Goal: Task Accomplishment & Management: Check status

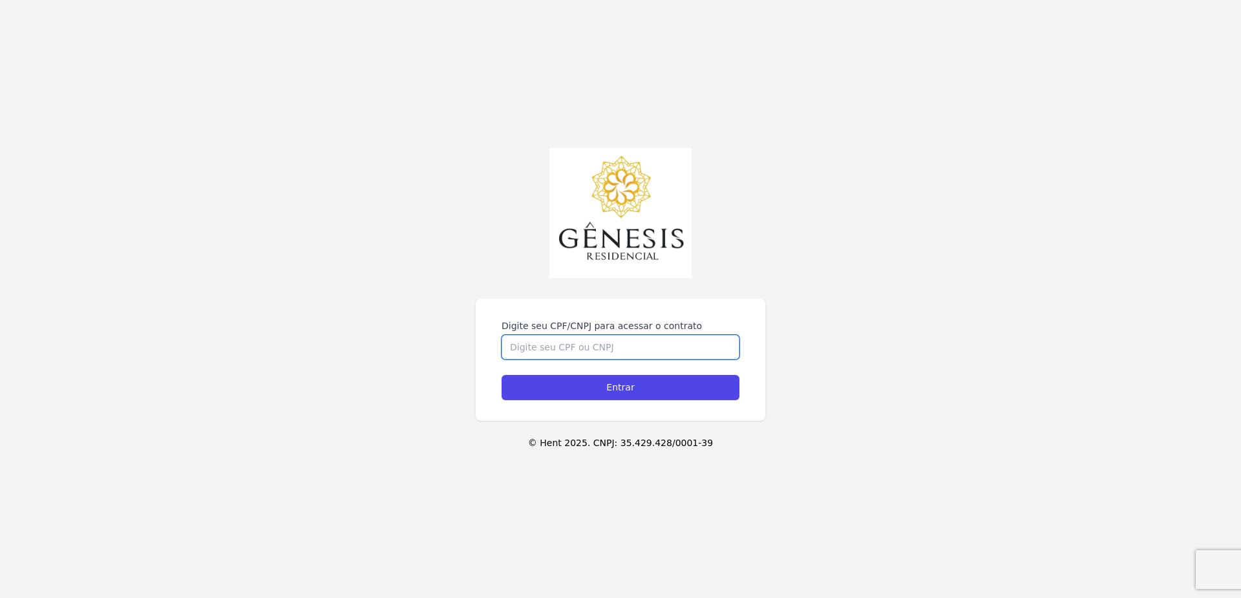
click at [564, 341] on input "Digite seu CPF/CNPJ para acessar o contrato" at bounding box center [620, 347] width 238 height 25
click at [501, 375] on input "Entrar" at bounding box center [620, 387] width 238 height 25
type input "24798491802,"
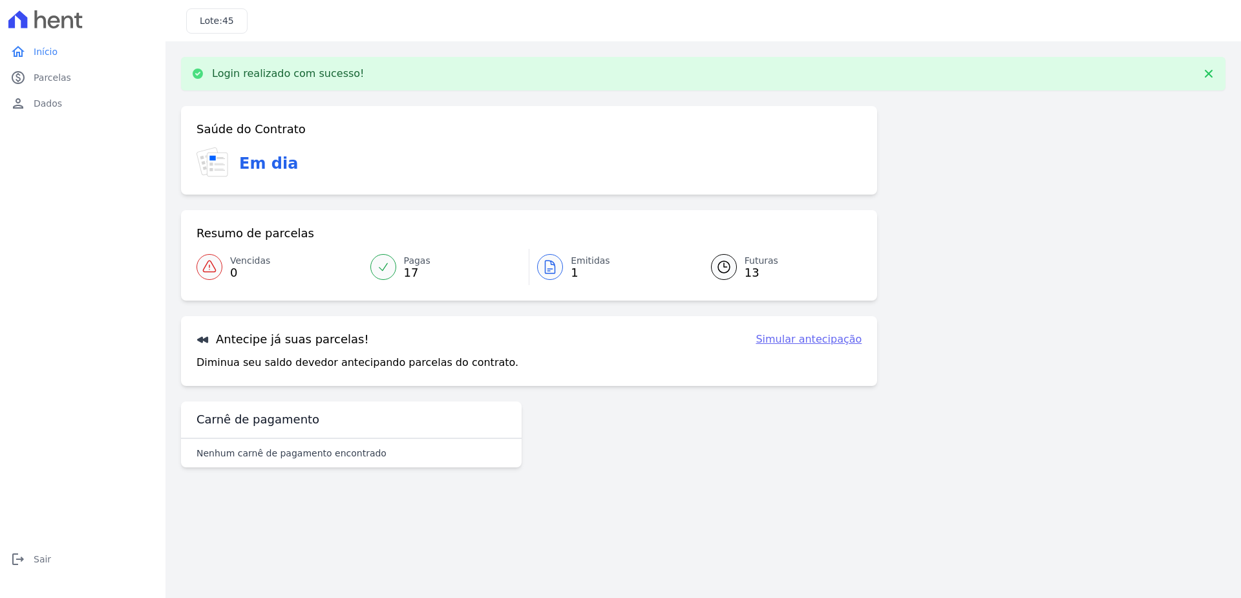
click at [395, 268] on div at bounding box center [383, 267] width 26 height 26
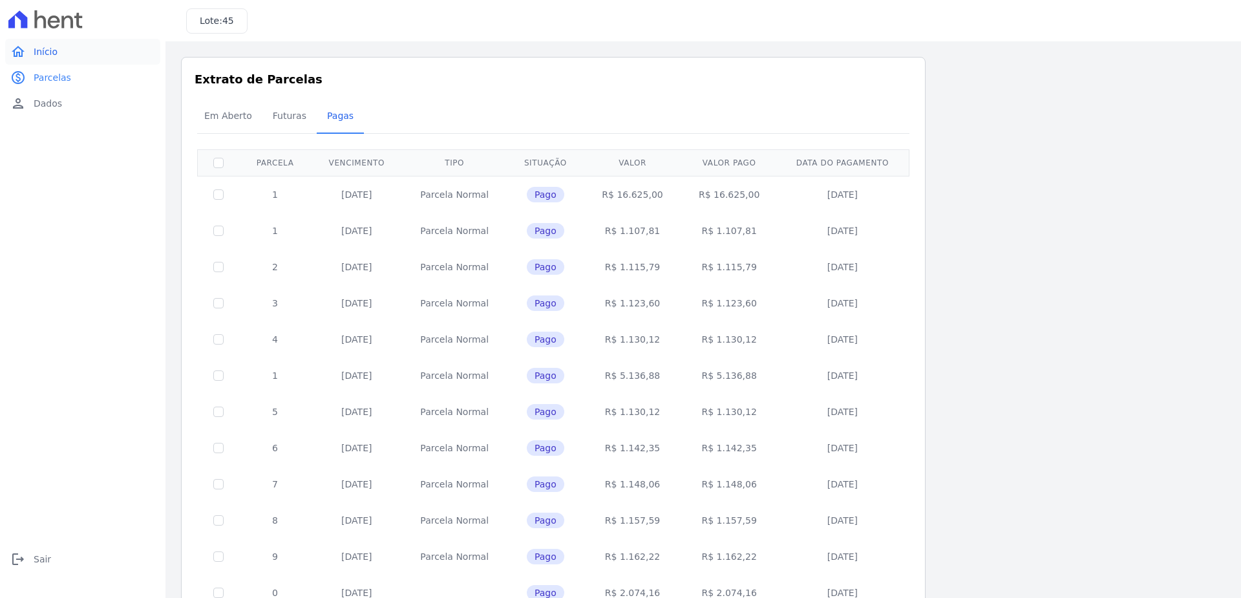
click at [47, 50] on span "Início" at bounding box center [46, 51] width 24 height 13
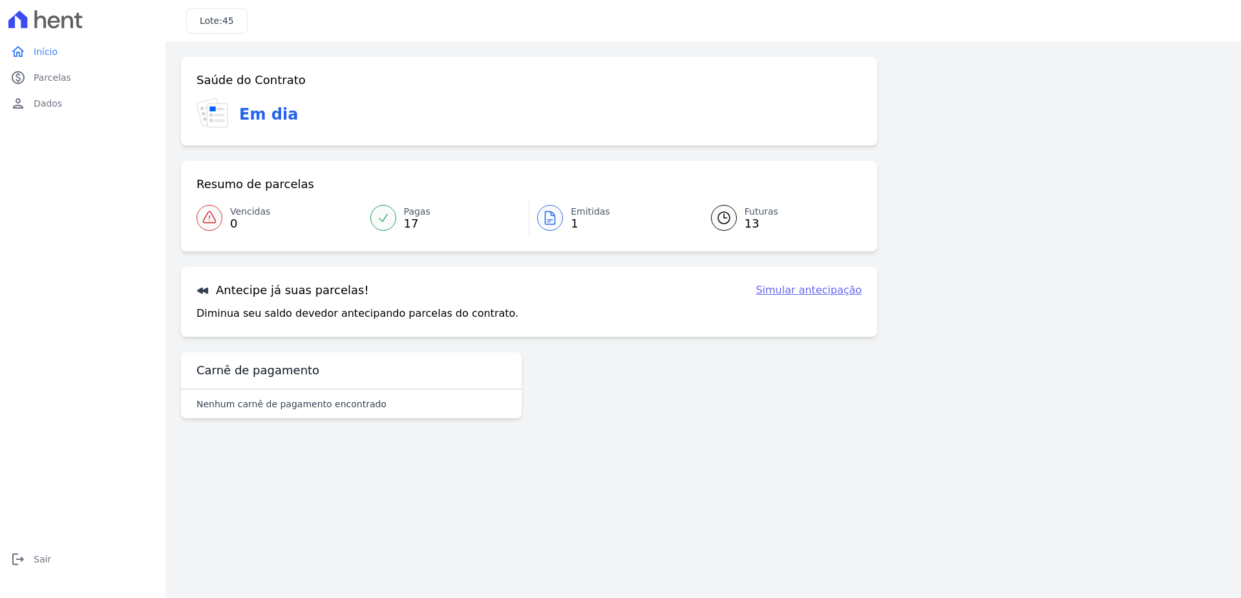
click at [584, 222] on span "1" at bounding box center [590, 223] width 39 height 10
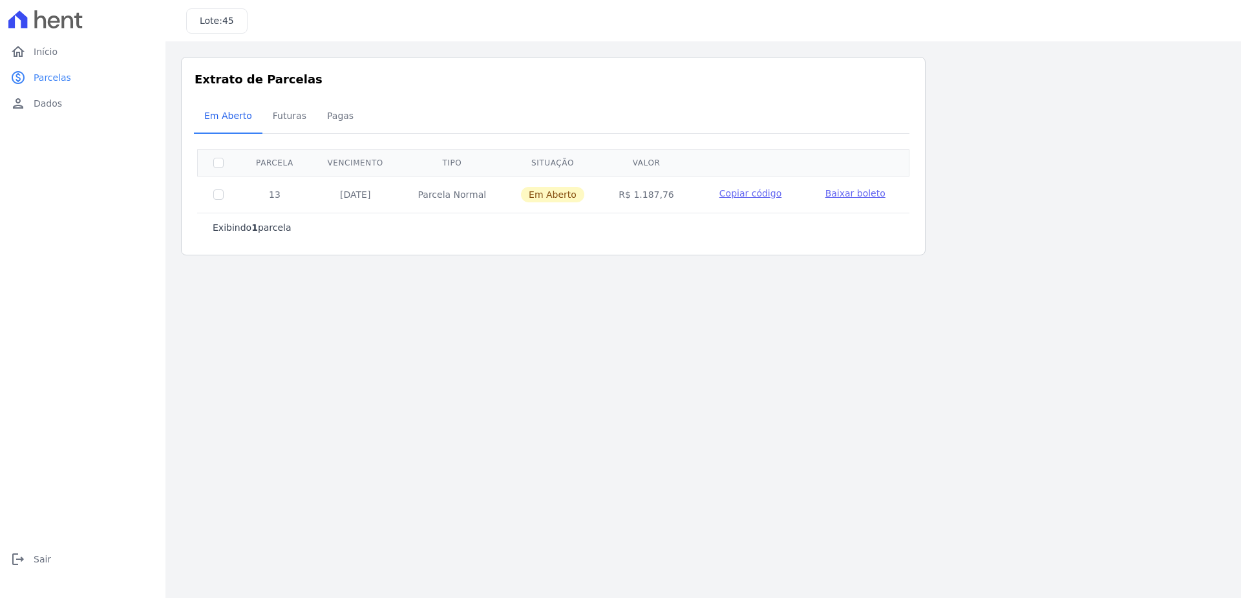
click at [757, 194] on span "Copiar código" at bounding box center [750, 193] width 62 height 10
click at [847, 188] on span "Baixar boleto" at bounding box center [855, 193] width 60 height 10
click at [284, 120] on span "Futuras" at bounding box center [289, 116] width 49 height 26
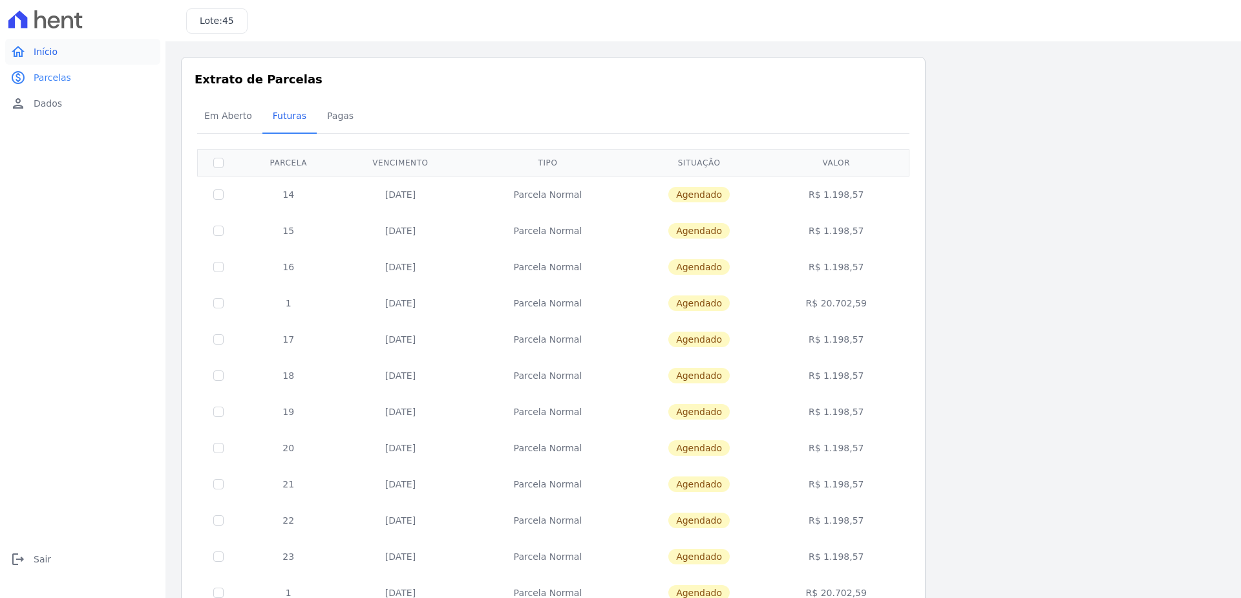
click at [34, 56] on span "Início" at bounding box center [46, 51] width 24 height 13
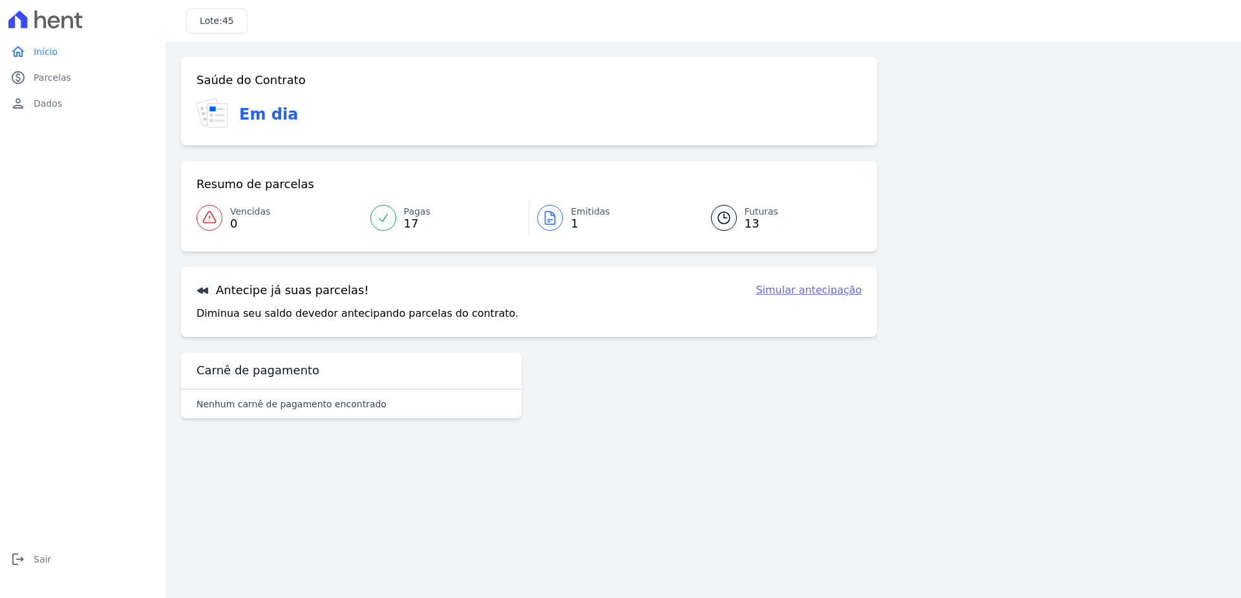
click at [230, 113] on icon at bounding box center [213, 114] width 35 height 32
drag, startPoint x: 272, startPoint y: 120, endPoint x: 237, endPoint y: 74, distance: 58.0
click at [271, 120] on h3 "Em dia" at bounding box center [268, 114] width 59 height 23
